Goal: Communication & Community: Answer question/provide support

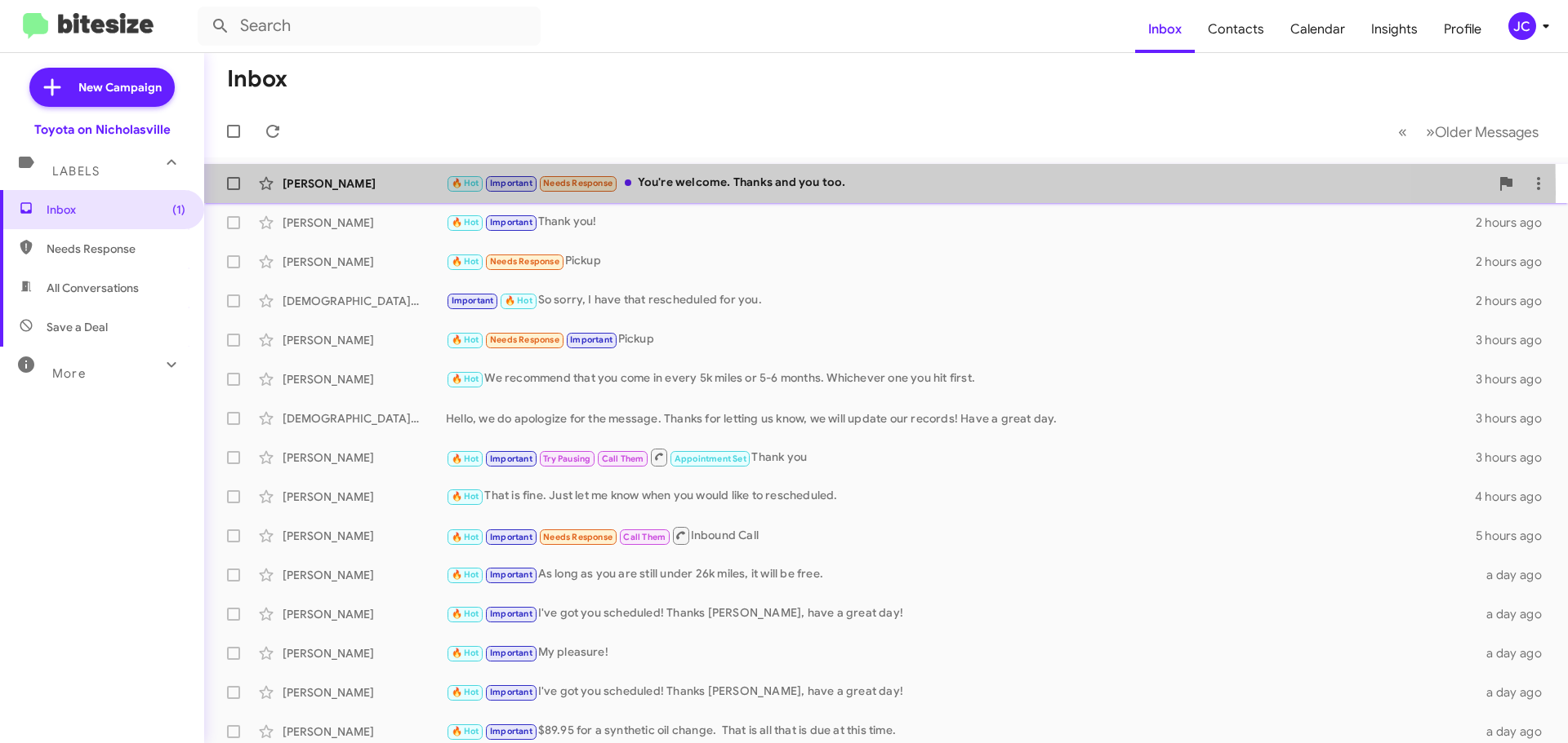
click at [342, 192] on div "Fernando Lopez 🔥 Hot Important Needs Response You're welcome. Thanks and you to…" at bounding box center [886, 183] width 1337 height 32
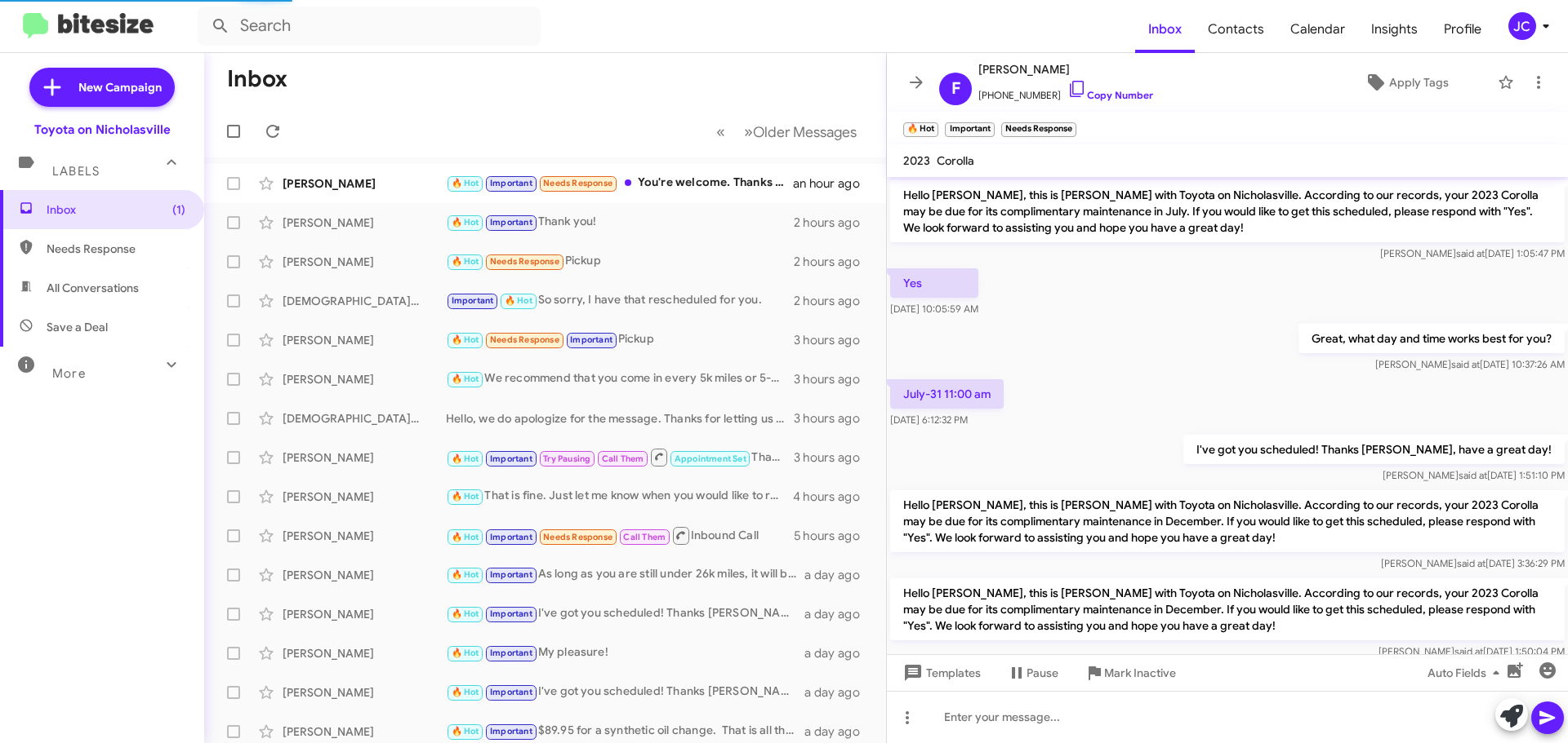
scroll to position [959, 0]
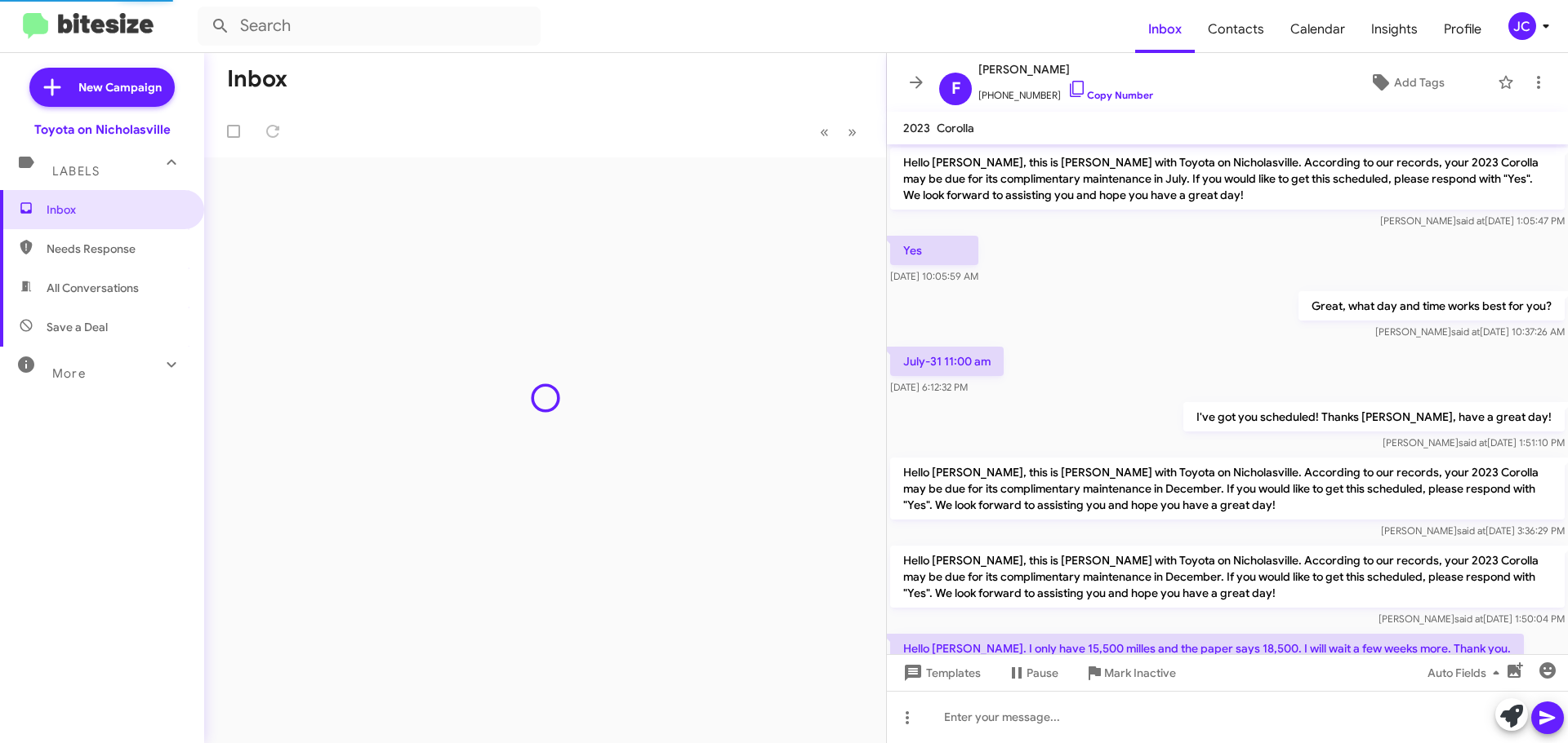
scroll to position [926, 0]
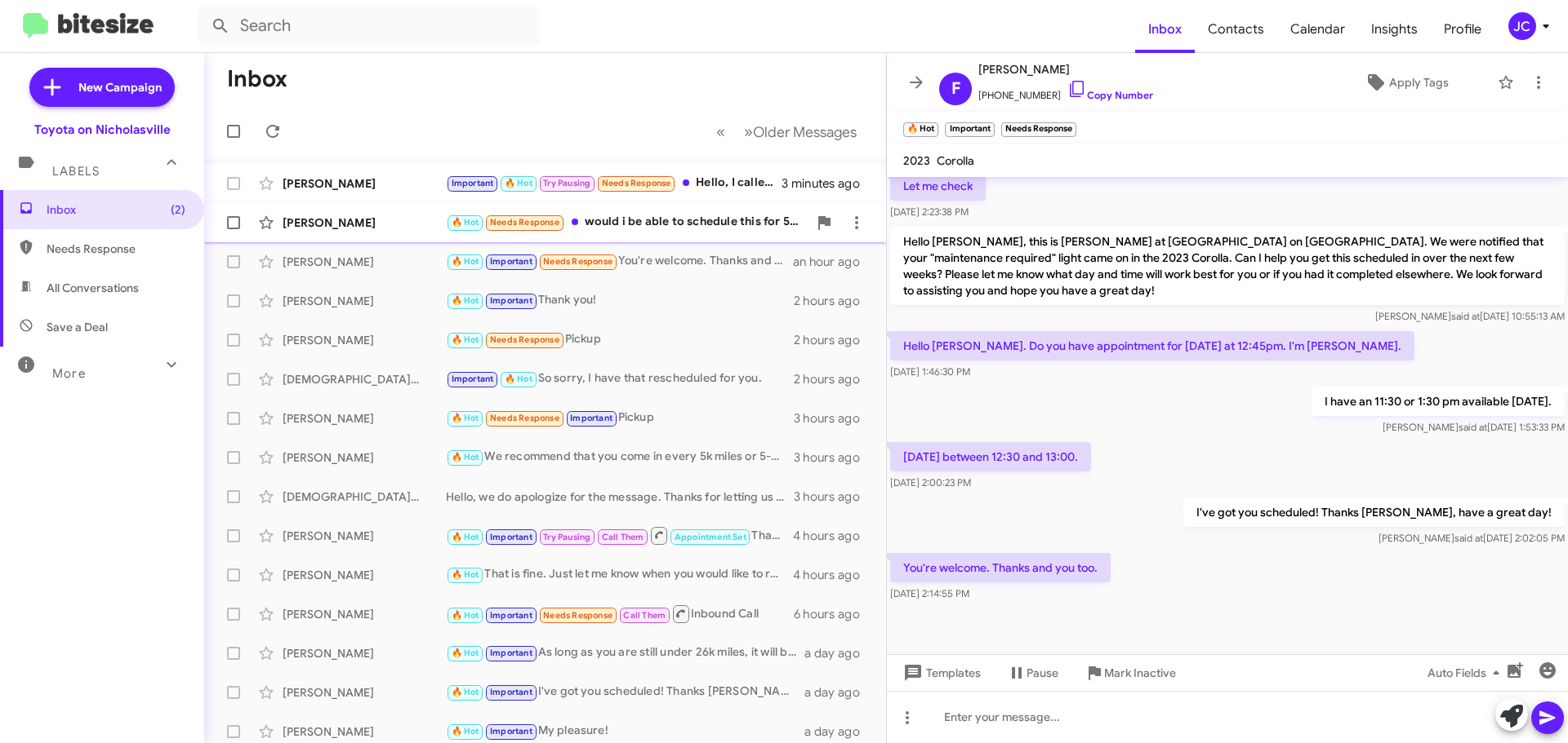
click at [330, 227] on div "[PERSON_NAME]" at bounding box center [364, 222] width 164 height 16
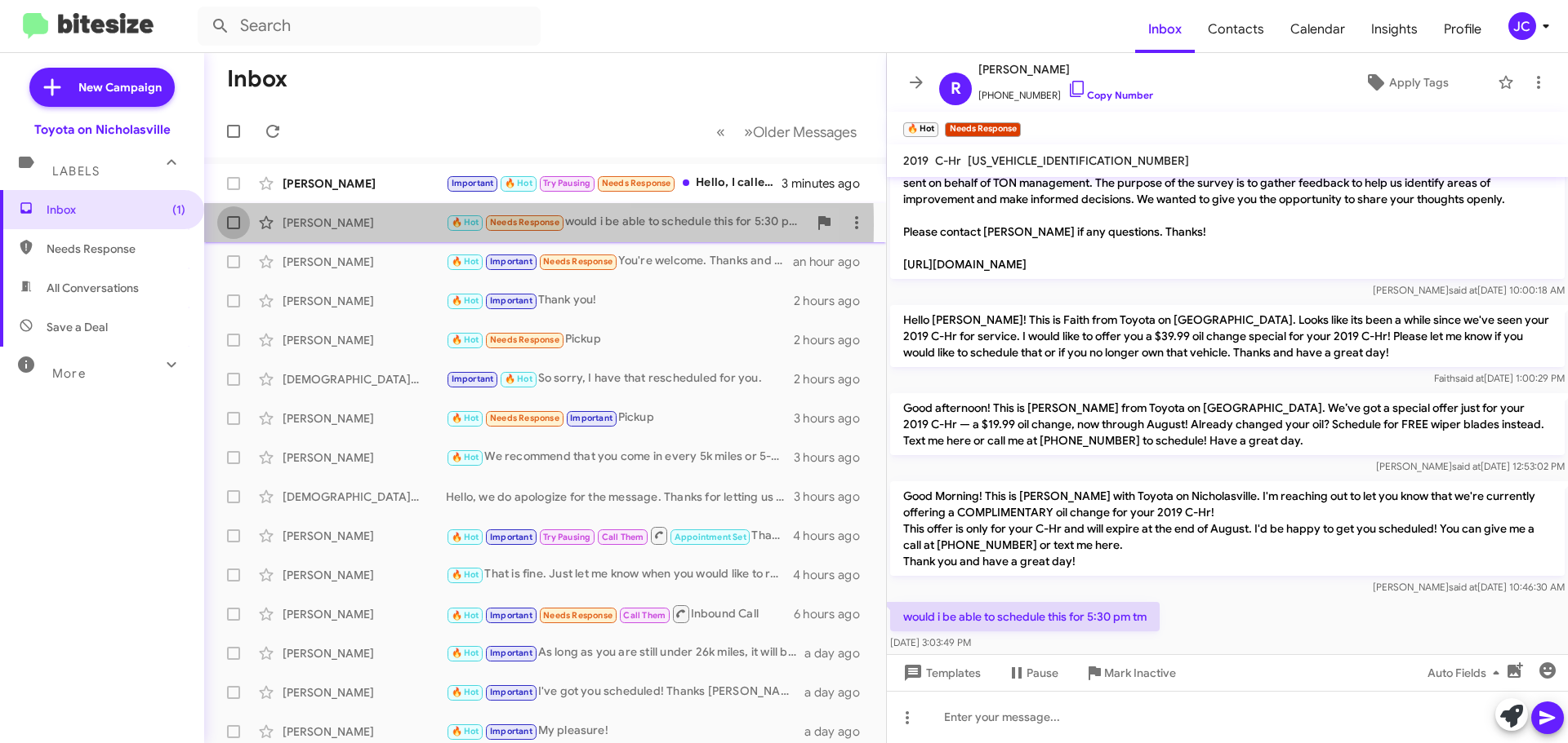
click at [234, 225] on span at bounding box center [233, 222] width 13 height 13
click at [234, 229] on input "checkbox" at bounding box center [233, 229] width 1 height 1
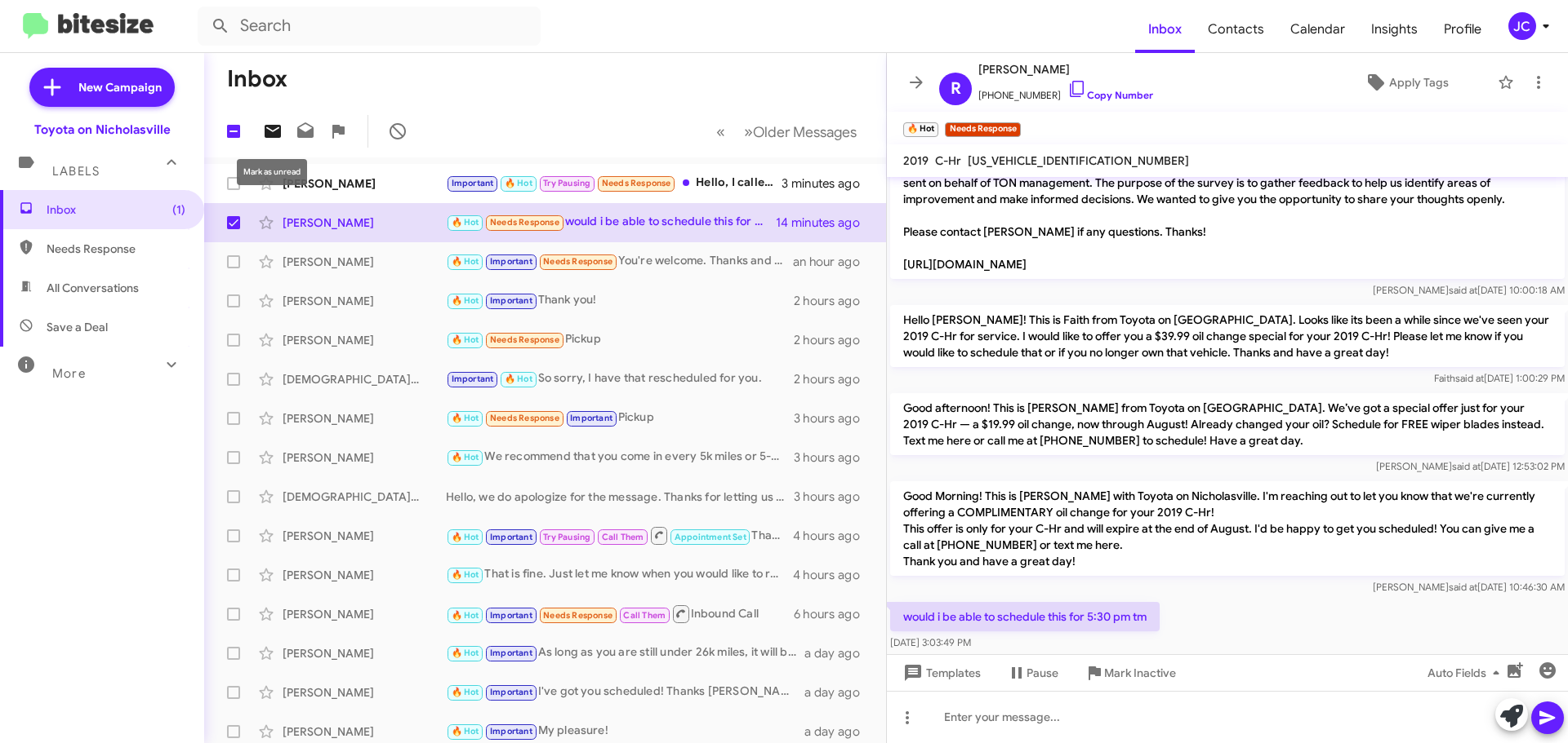
click at [280, 131] on icon at bounding box center [272, 131] width 16 height 13
click at [365, 194] on div "[PERSON_NAME] Important 🔥 Hot Try Pausing Needs Response Hello, I called [DATE]…" at bounding box center [545, 183] width 656 height 32
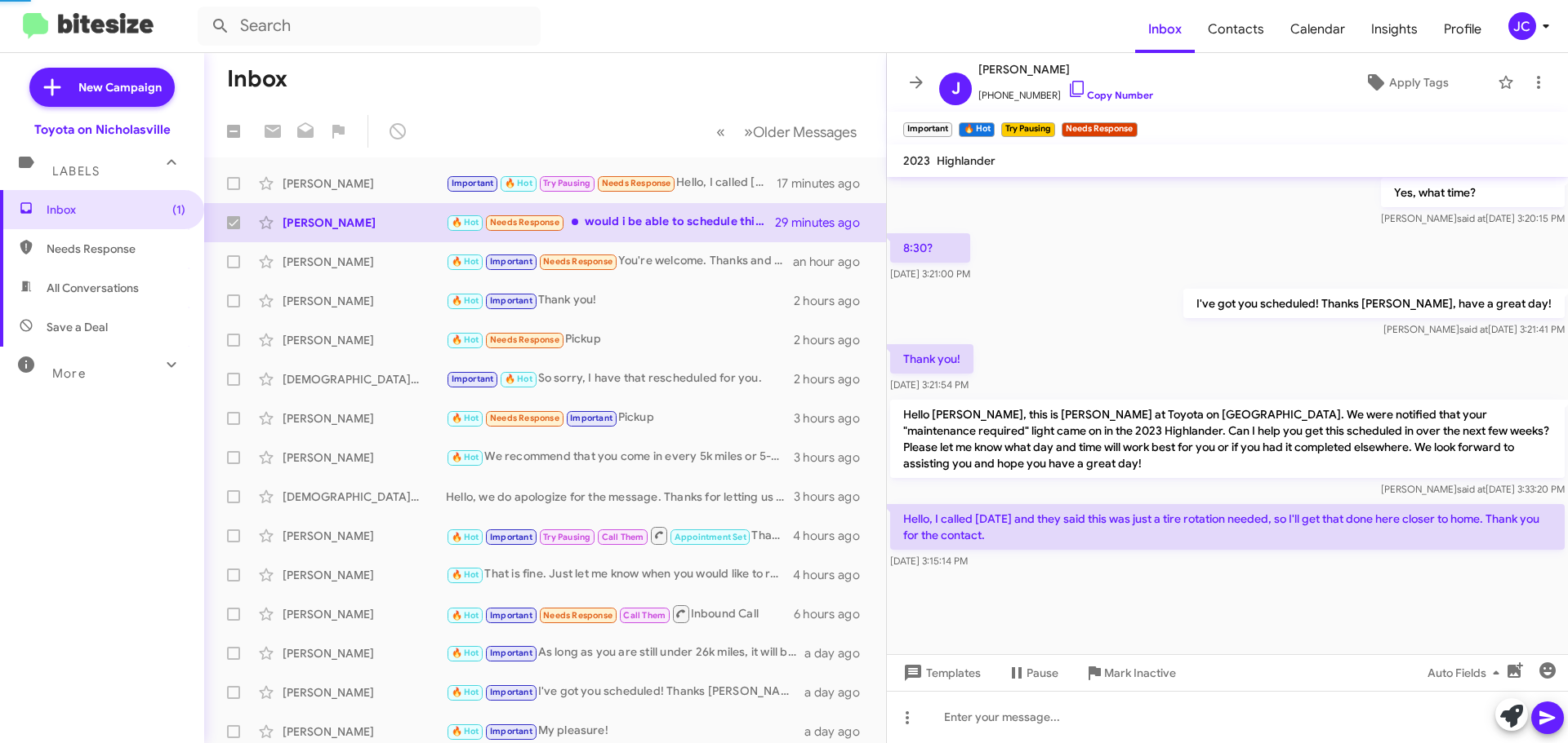
checkbox input "false"
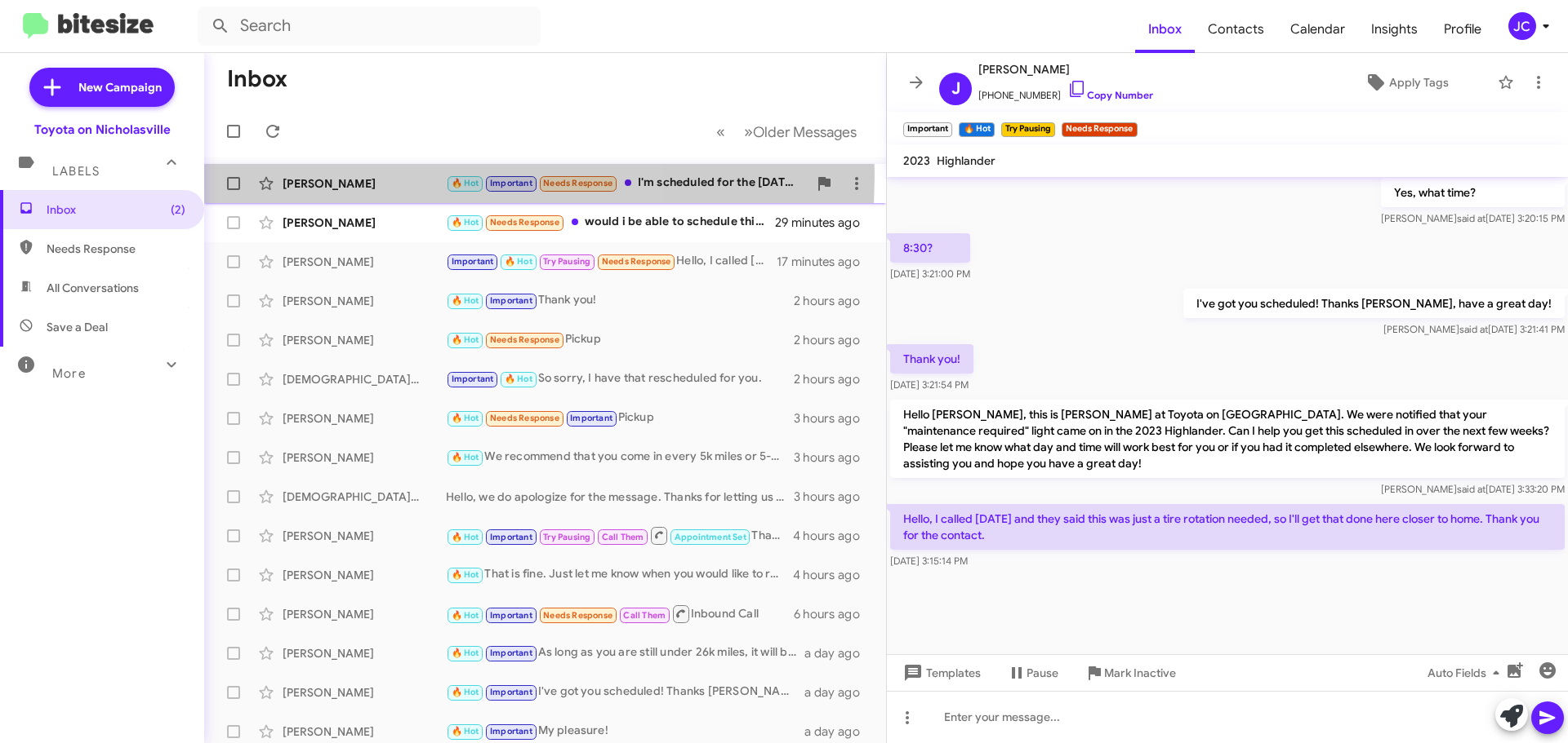
click at [354, 175] on div "[PERSON_NAME] 🔥 Hot Important Needs Response I'm scheduled for the [DATE] do yo…" at bounding box center [545, 183] width 656 height 32
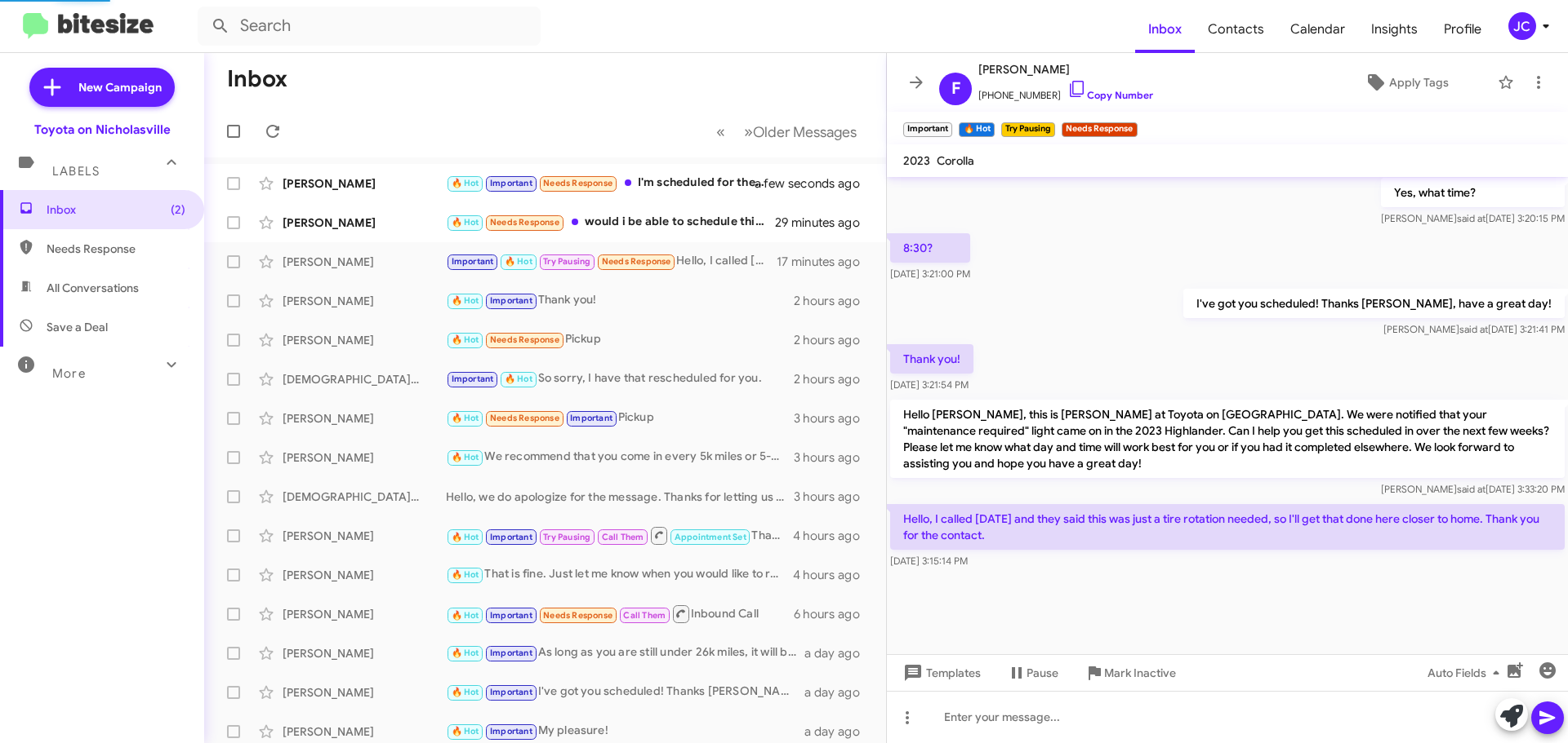
scroll to position [926, 0]
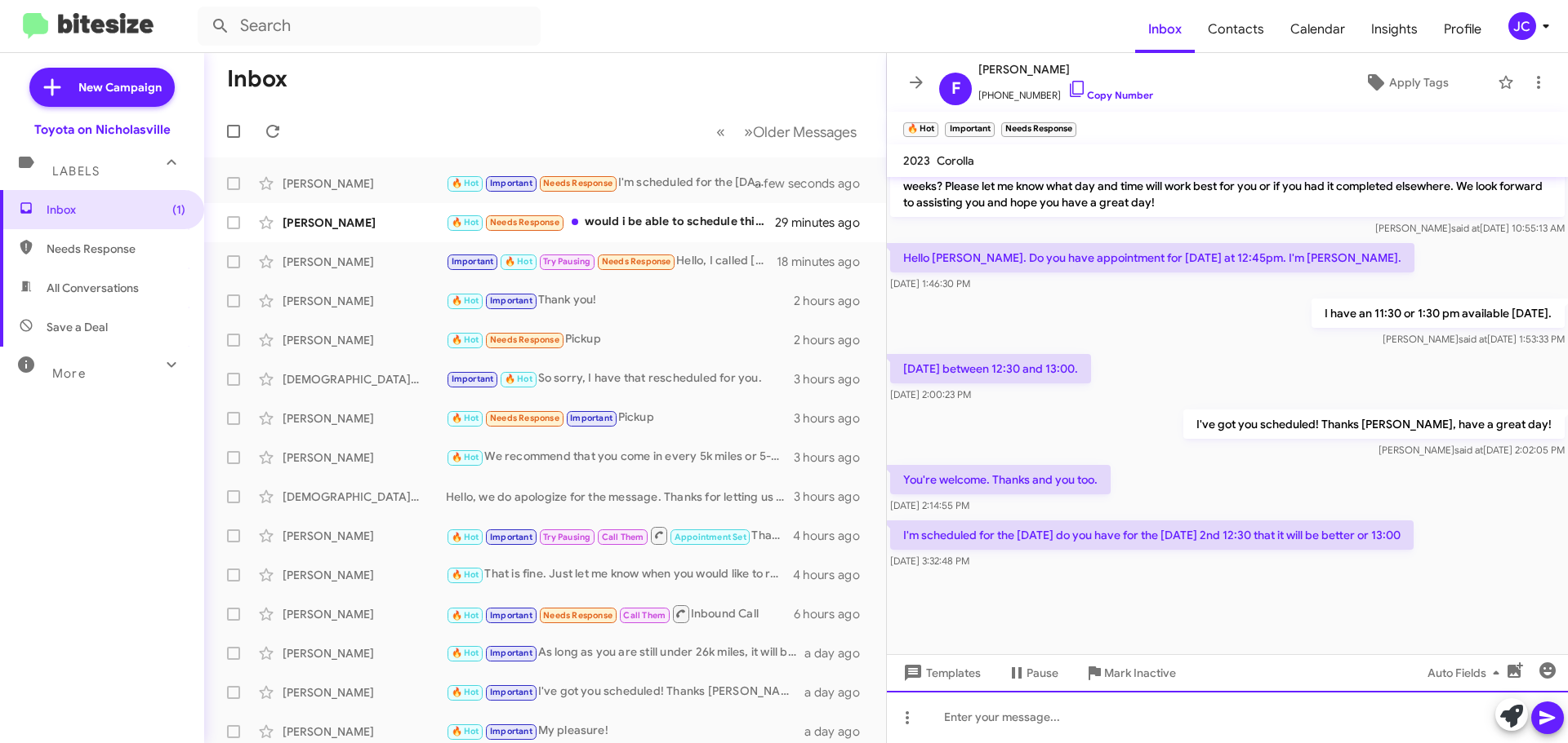
click at [976, 717] on div at bounding box center [1227, 717] width 681 height 52
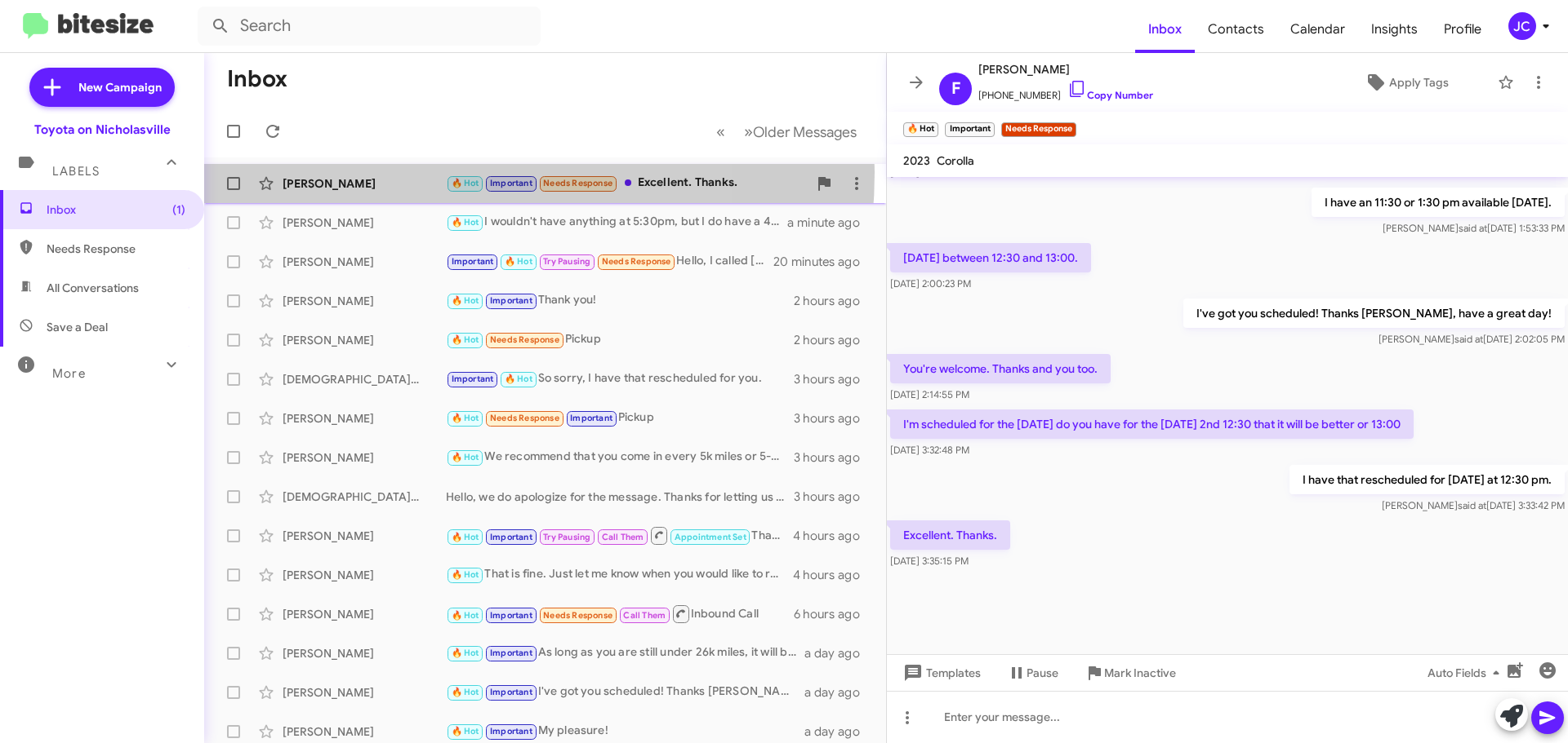
click at [388, 172] on div "[PERSON_NAME] 🔥 Hot Important Needs Response Excellent. Thanks. a few seconds a…" at bounding box center [545, 183] width 656 height 32
